Goal: Check status: Check status

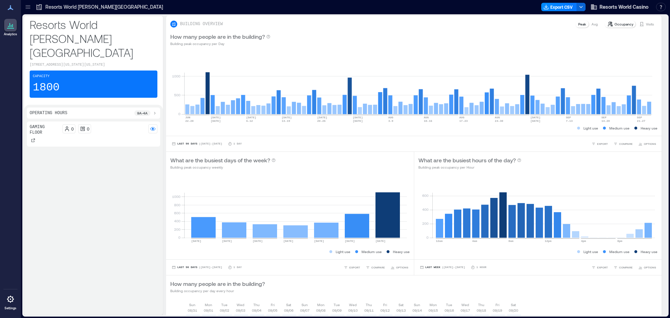
click at [91, 7] on p "Resorts World [PERSON_NAME][GEOGRAPHIC_DATA]" at bounding box center [104, 6] width 118 height 7
click at [646, 23] on p "Visits" at bounding box center [650, 24] width 8 height 6
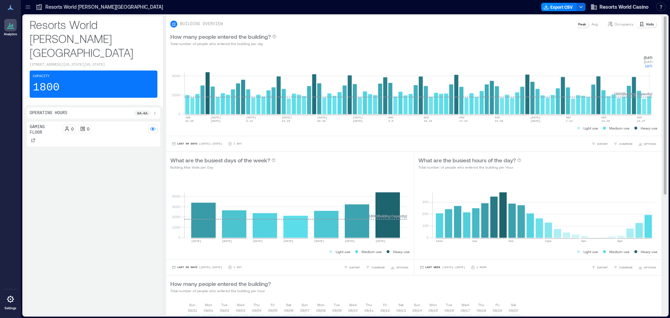
click at [651, 106] on rect at bounding box center [418, 84] width 468 height 59
drag, startPoint x: 643, startPoint y: 53, endPoint x: 655, endPoint y: 68, distance: 19.6
click at [655, 68] on div "0 2000 4000 JUN [DATE]-[DATE] [DATE] [DATE] 6-[DATE] [DATE]-[DATE] [DATE] [DATE…" at bounding box center [414, 93] width 496 height 85
copy g "[DATE] [DATE] 1870"
